Goal: Task Accomplishment & Management: Complete application form

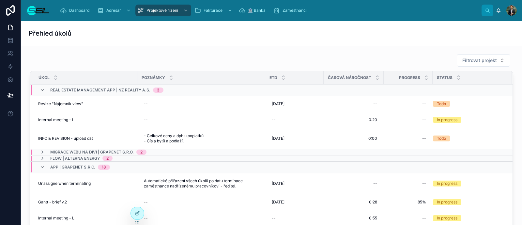
scroll to position [40, 0]
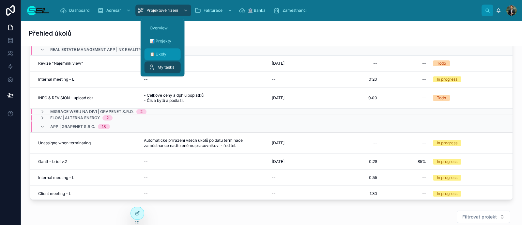
click at [170, 49] on div "📋 Úkoly" at bounding box center [163, 54] width 28 height 10
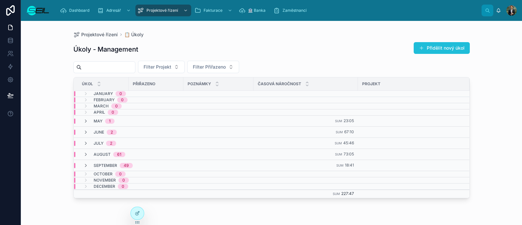
click at [436, 46] on button "Přidělit nový úkol" at bounding box center [442, 48] width 56 height 12
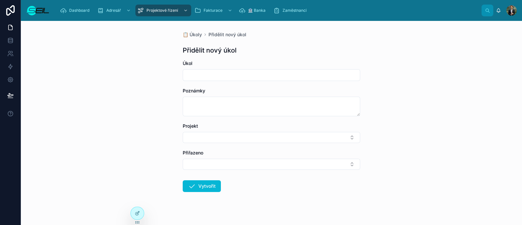
click at [192, 72] on input "text" at bounding box center [271, 75] width 177 height 9
type input "**********"
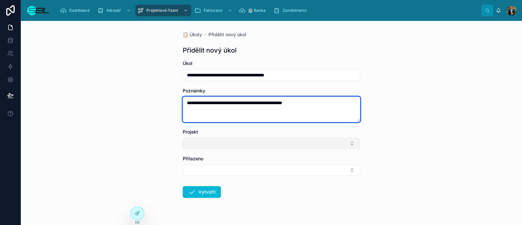
type textarea "**********"
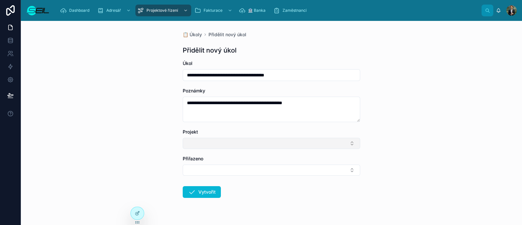
click at [216, 141] on button "Select Button" at bounding box center [272, 143] width 178 height 11
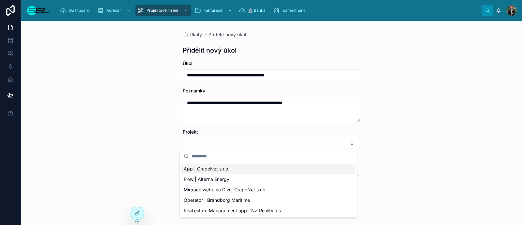
click at [194, 166] on span "App | GrapeNet s.r.o." at bounding box center [207, 169] width 46 height 7
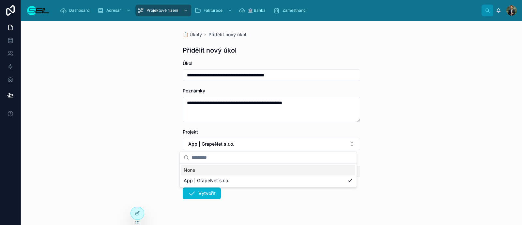
click at [200, 166] on button "Select Button" at bounding box center [272, 171] width 178 height 11
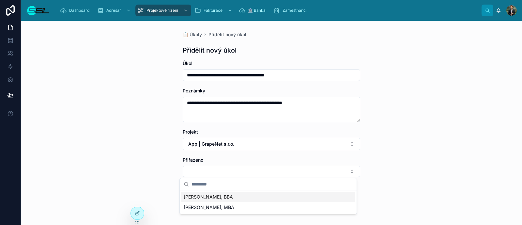
click at [201, 198] on span "[PERSON_NAME], BBA" at bounding box center [208, 197] width 49 height 7
click at [191, 193] on icon at bounding box center [192, 195] width 8 height 8
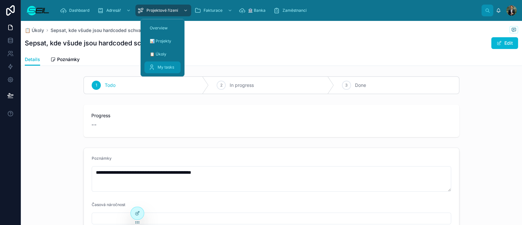
click at [160, 68] on span "My tasks" at bounding box center [166, 67] width 17 height 5
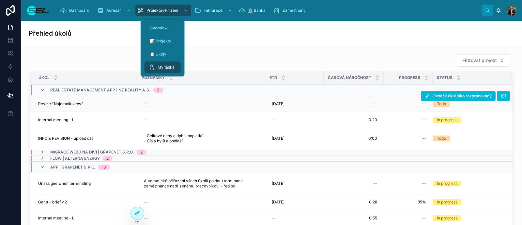
scroll to position [40, 0]
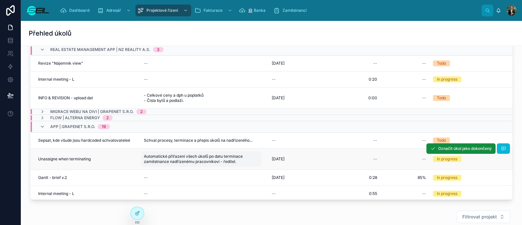
click at [239, 159] on span "Automatické přiřazení všech úkolů po datu terminace zaměstnance nadřízenému pra…" at bounding box center [201, 159] width 115 height 10
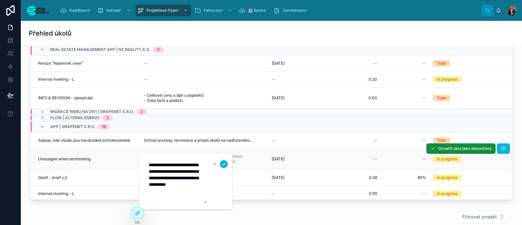
click at [105, 159] on div "Unassigne when terminating Unassigne when terminating" at bounding box center [85, 158] width 95 height 5
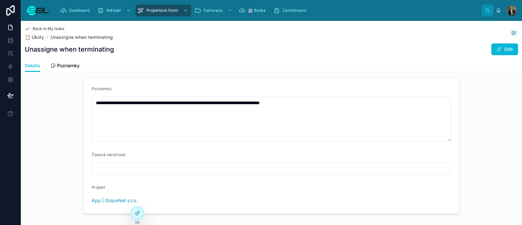
scroll to position [81, 0]
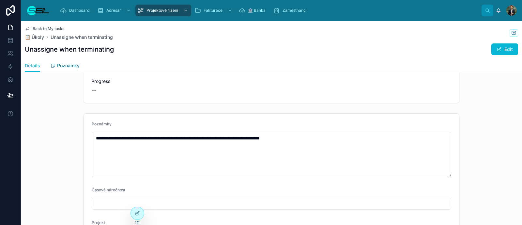
drag, startPoint x: 66, startPoint y: 64, endPoint x: 70, endPoint y: 70, distance: 6.6
click at [66, 64] on span "Poznámky" at bounding box center [68, 65] width 23 height 7
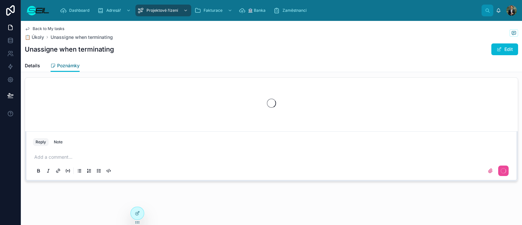
scroll to position [40, 0]
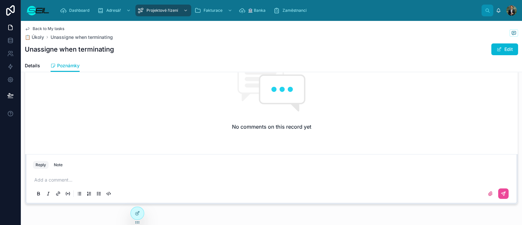
click at [99, 165] on div "Reply Note" at bounding box center [271, 165] width 485 height 10
click at [93, 179] on p at bounding box center [272, 180] width 477 height 7
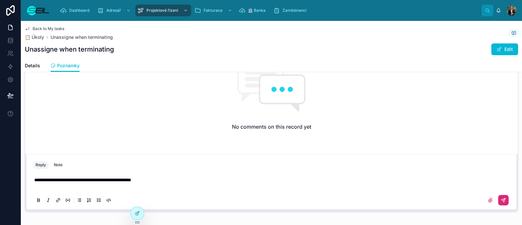
click at [502, 198] on icon at bounding box center [504, 200] width 4 height 4
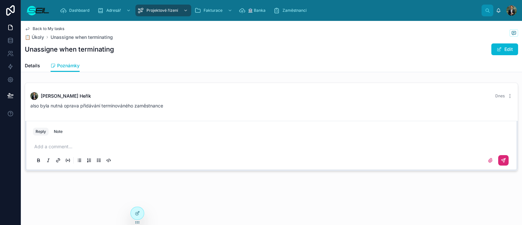
scroll to position [0, 0]
click at [49, 28] on span "Back to My tasks" at bounding box center [49, 28] width 32 height 5
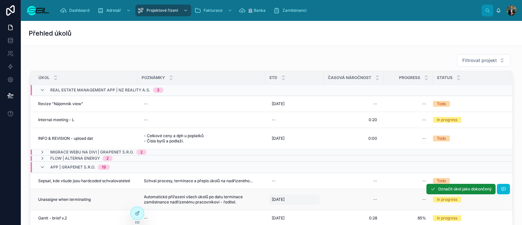
scroll to position [40, 0]
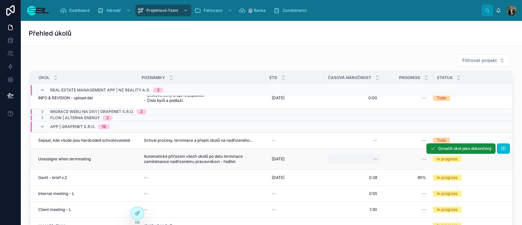
click at [373, 158] on div "--" at bounding box center [354, 159] width 52 height 10
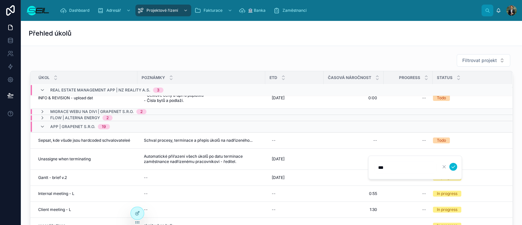
type input "****"
click button "submit" at bounding box center [454, 167] width 8 height 8
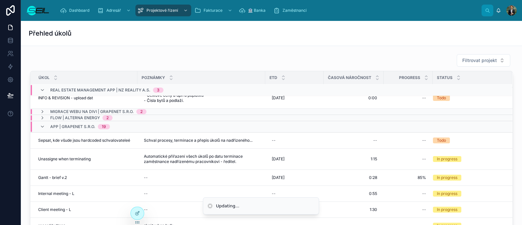
scroll to position [0, 0]
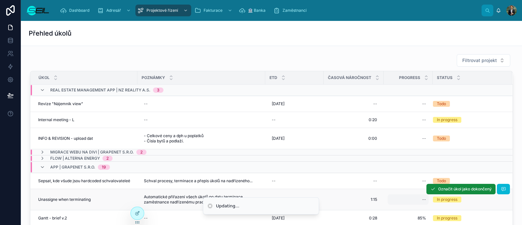
click at [406, 198] on div "--" at bounding box center [408, 199] width 41 height 10
type input "****"
click button "submit" at bounding box center [503, 208] width 8 height 8
click at [439, 186] on span "Označit úkol jako dokončený" at bounding box center [466, 188] width 54 height 5
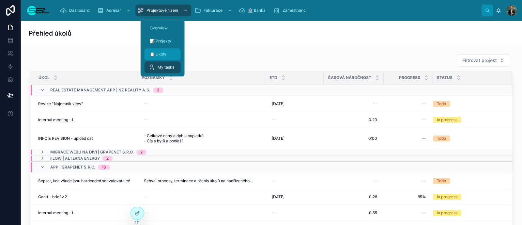
click at [167, 55] on div "📋 Úkoly" at bounding box center [163, 54] width 28 height 10
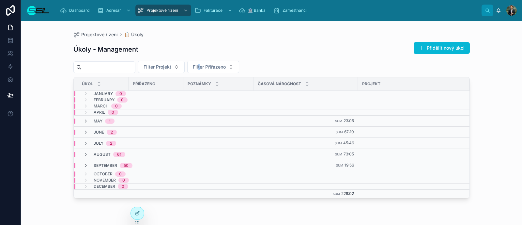
click at [213, 58] on div "Úkoly - Management Přidělit nový úkol Filter Projekt Filter Přiřazeno Úkol Přiř…" at bounding box center [271, 127] width 397 height 179
click at [217, 65] on span "Filter Přiřazeno" at bounding box center [209, 67] width 33 height 7
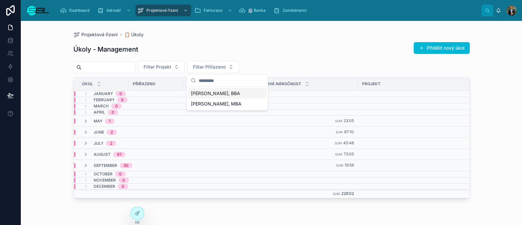
click at [209, 93] on span "[PERSON_NAME], BBA" at bounding box center [215, 93] width 49 height 7
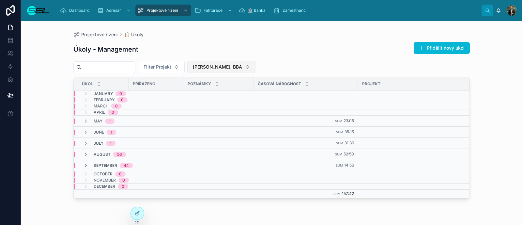
click at [238, 69] on span "[PERSON_NAME], BBA" at bounding box center [217, 67] width 49 height 7
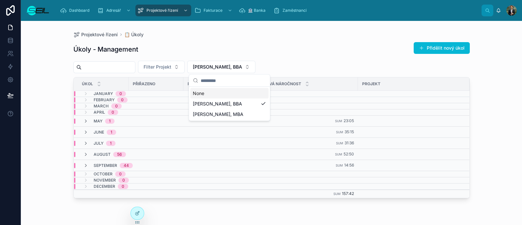
click at [232, 95] on div "None" at bounding box center [229, 93] width 78 height 10
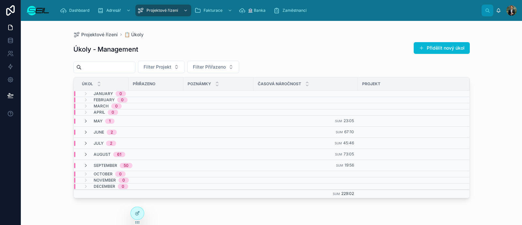
click at [341, 40] on div "Úkoly - Management Přidělit nový úkol Filter Projekt Filter Přiřazeno Úkol Přiř…" at bounding box center [271, 127] width 397 height 179
click at [28, 9] on img at bounding box center [38, 10] width 24 height 10
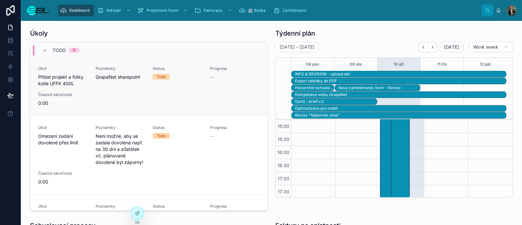
scroll to position [1118, 0]
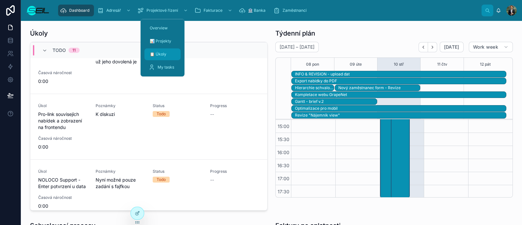
click at [162, 51] on div "📋 Úkoly" at bounding box center [163, 54] width 28 height 10
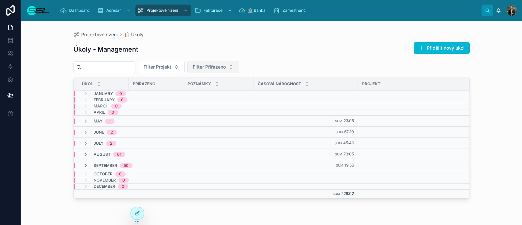
click at [221, 71] on button "Filter Přiřazeno" at bounding box center [213, 67] width 52 height 12
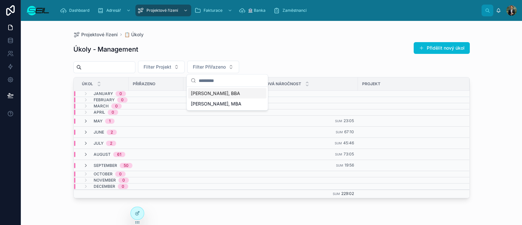
click at [226, 97] on div "[PERSON_NAME], BBA" at bounding box center [227, 93] width 78 height 10
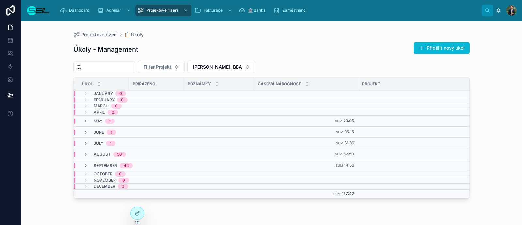
drag, startPoint x: 352, startPoint y: 52, endPoint x: 358, endPoint y: 51, distance: 6.0
click at [358, 51] on div "Úkoly - Management Přidělit nový úkol" at bounding box center [271, 49] width 397 height 15
click at [303, 58] on div "Úkoly - Management Přidělit nový úkol Filter Projekt [PERSON_NAME], BBA Úkol Př…" at bounding box center [271, 127] width 397 height 179
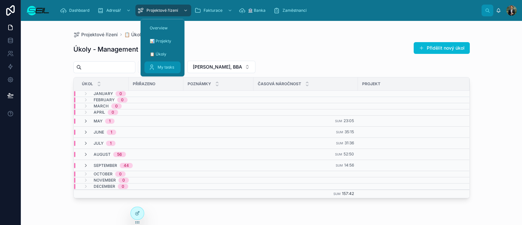
click at [161, 63] on div "My tasks" at bounding box center [163, 67] width 28 height 10
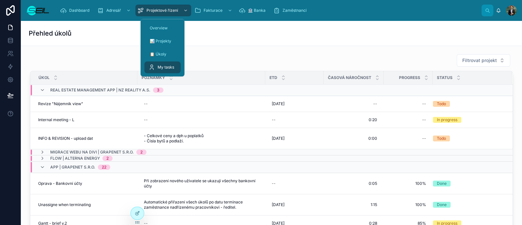
click at [279, 45] on div "Přehled úkolů" at bounding box center [272, 33] width 486 height 25
